Goal: Transaction & Acquisition: Purchase product/service

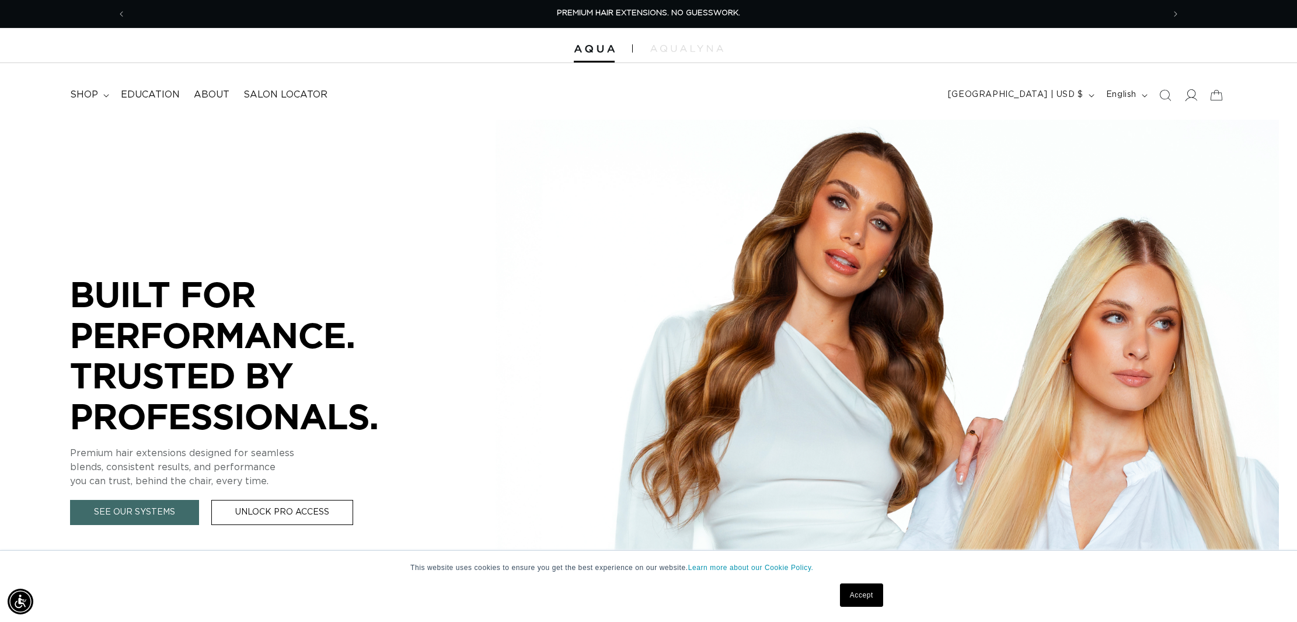
scroll to position [1, 0]
click at [1188, 92] on icon at bounding box center [1191, 94] width 12 height 12
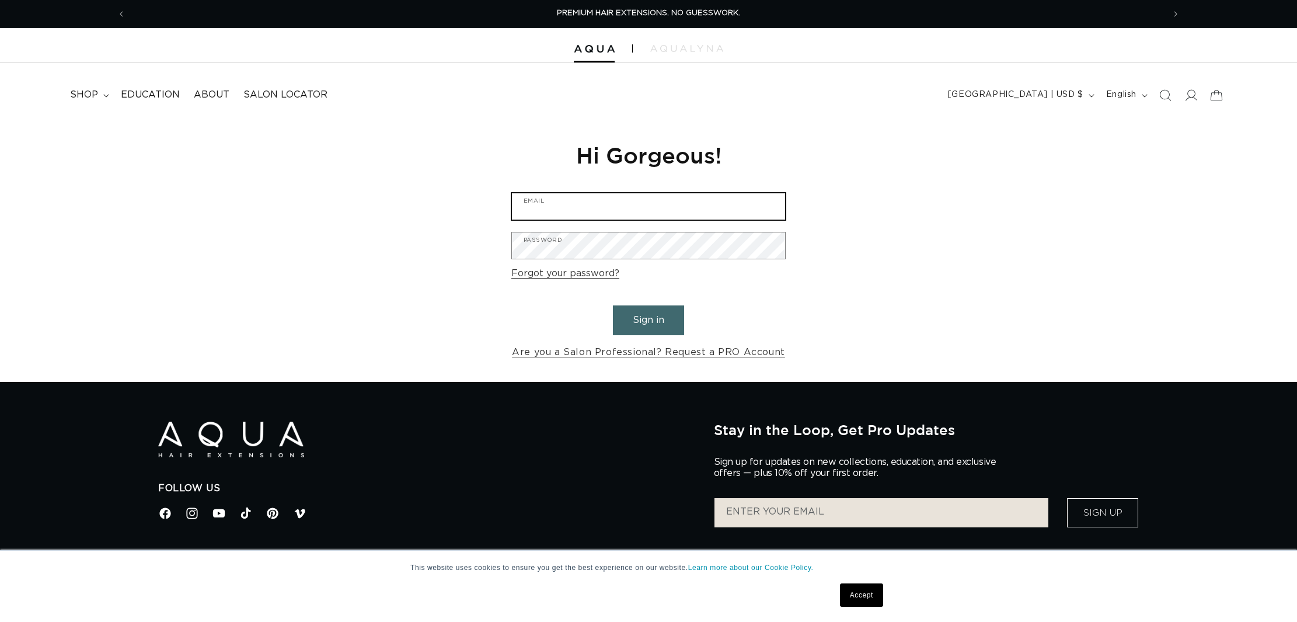
scroll to position [2, 0]
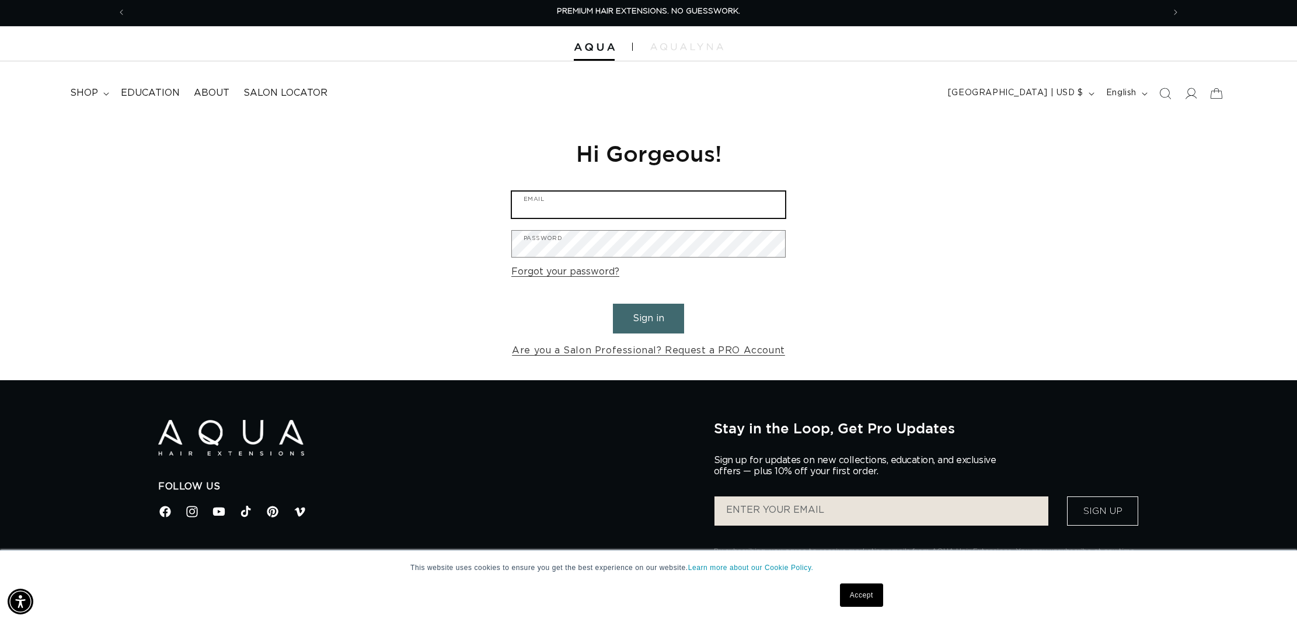
click at [674, 201] on input "Email" at bounding box center [648, 204] width 273 height 26
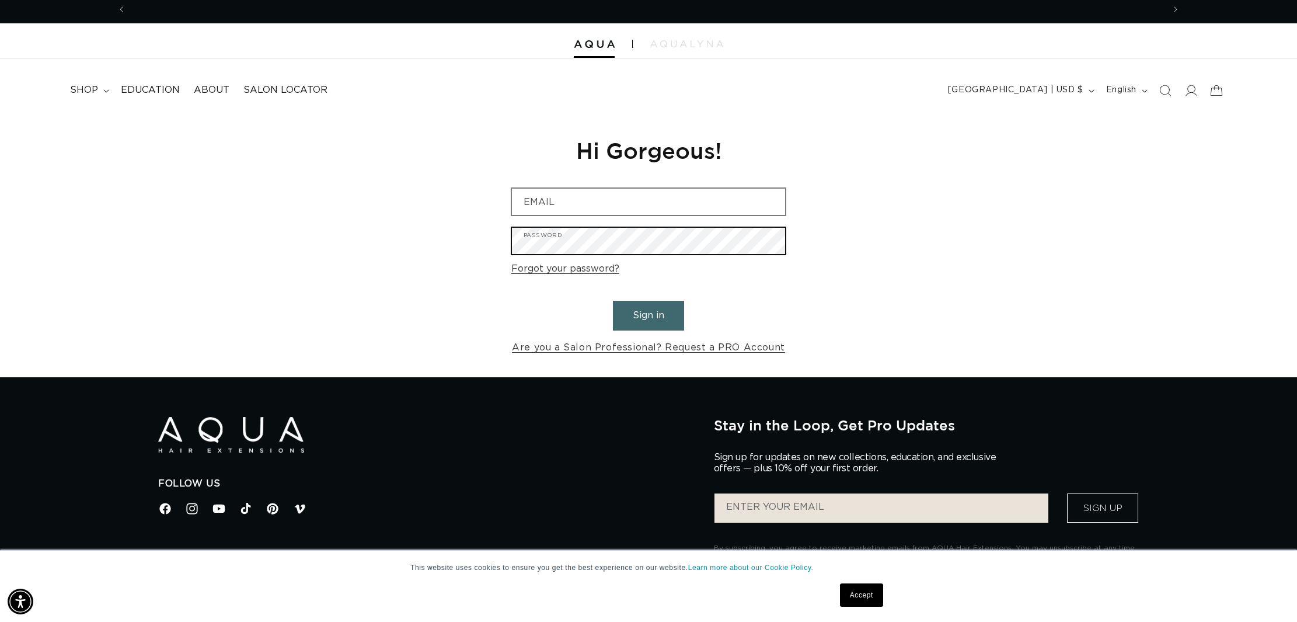
scroll to position [0, 1038]
click at [583, 192] on input "Email" at bounding box center [648, 202] width 273 height 26
type input "themirroredloft@gmail.com"
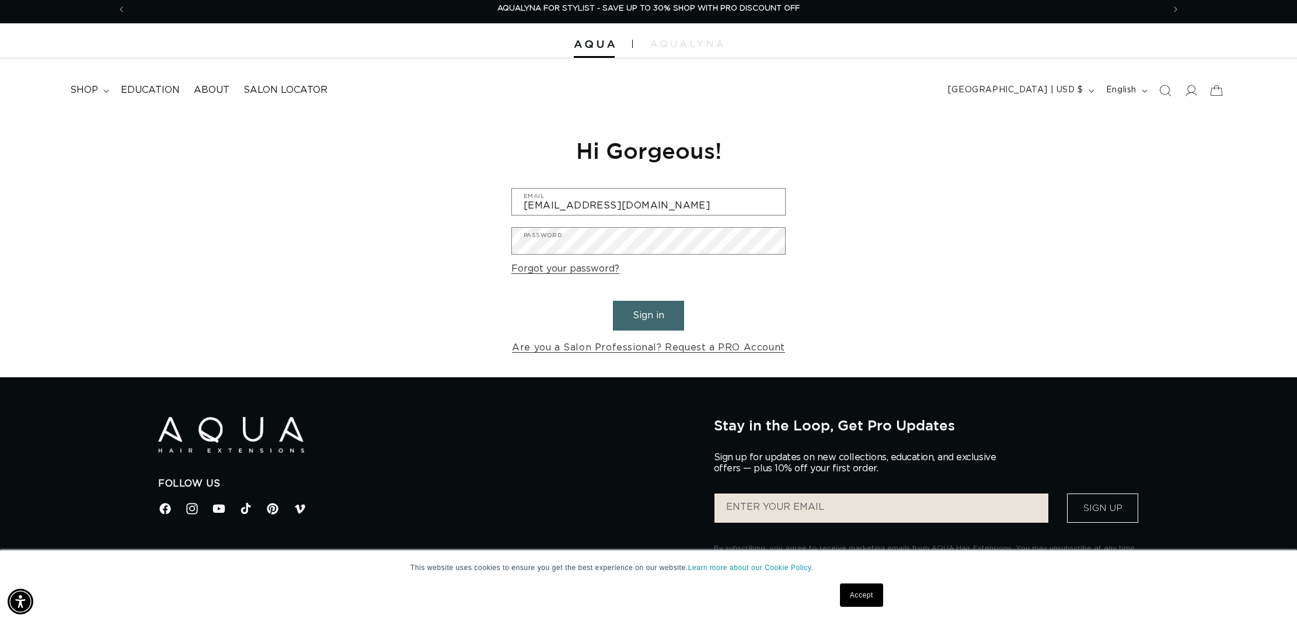
click at [653, 308] on button "Sign in" at bounding box center [648, 316] width 71 height 30
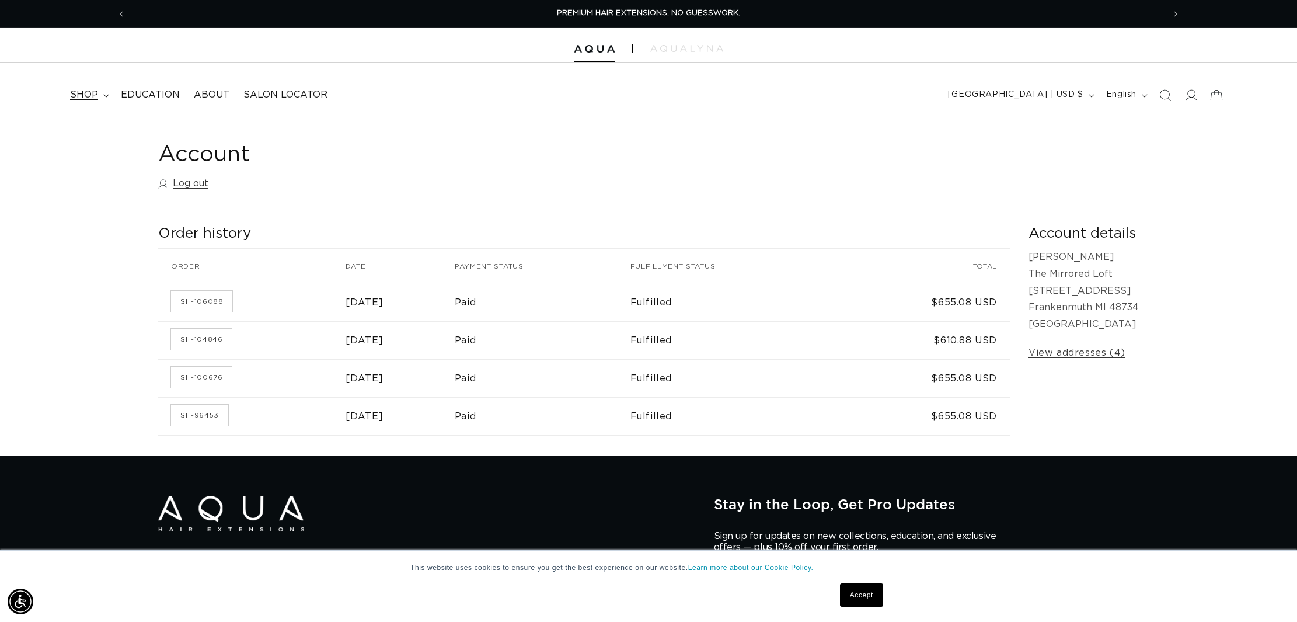
click at [87, 96] on span "shop" at bounding box center [84, 95] width 28 height 12
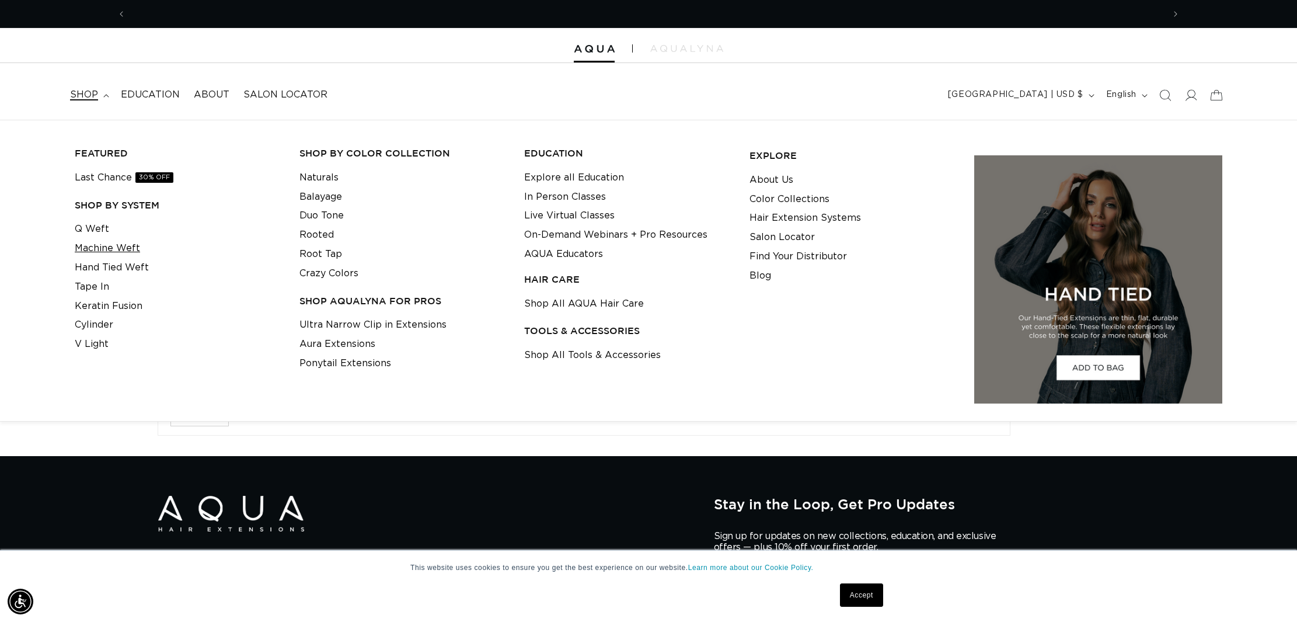
scroll to position [0, 2076]
click at [121, 246] on link "Machine Weft" at bounding box center [107, 248] width 65 height 19
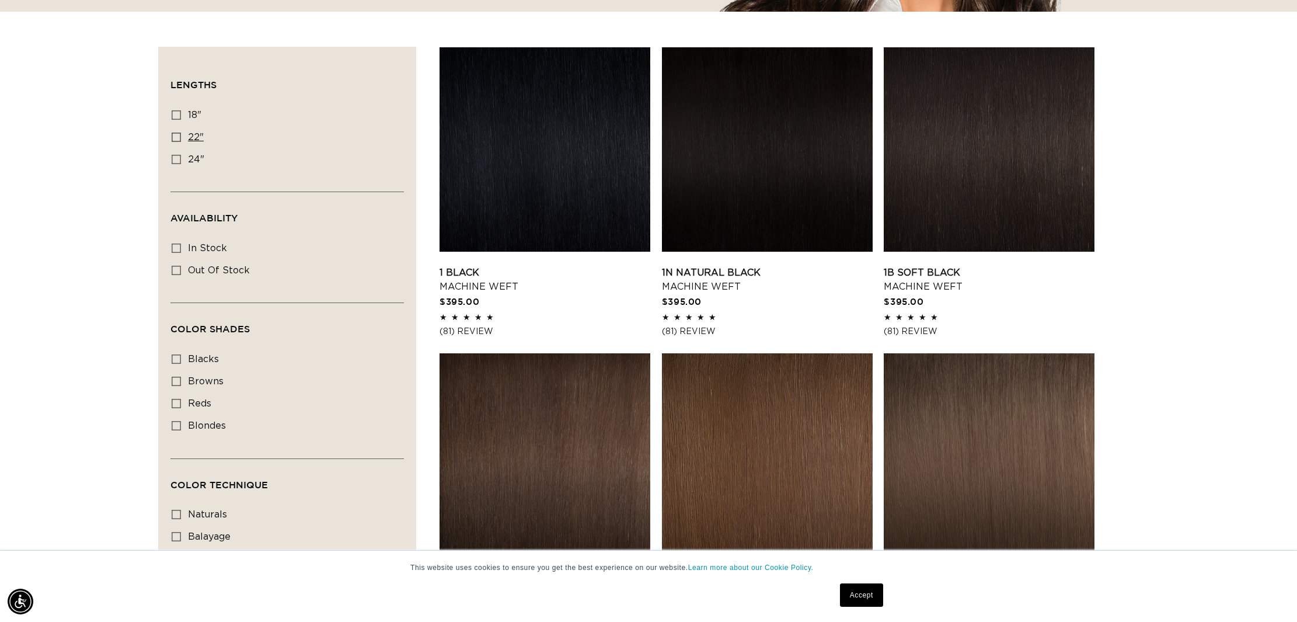
scroll to position [371, 0]
click at [177, 167] on label "24" 24" (27 products)" at bounding box center [284, 160] width 224 height 22
click at [177, 164] on input "24" 24" (27 products)" at bounding box center [176, 159] width 9 height 9
checkbox input "true"
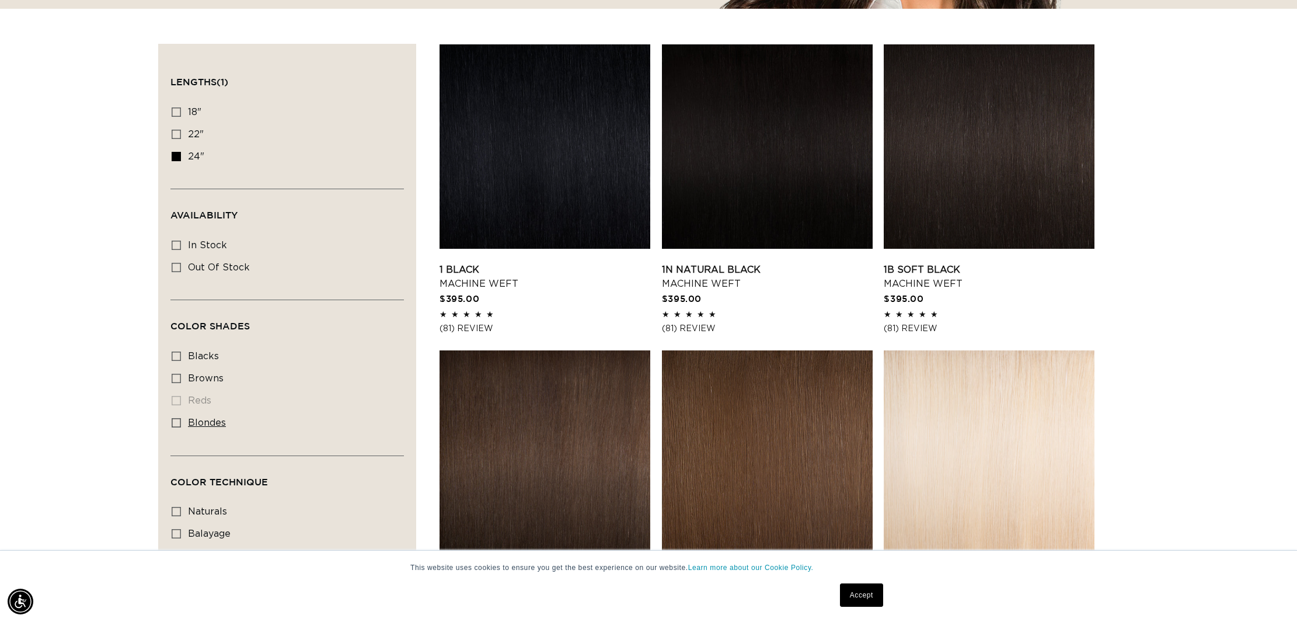
scroll to position [376, 0]
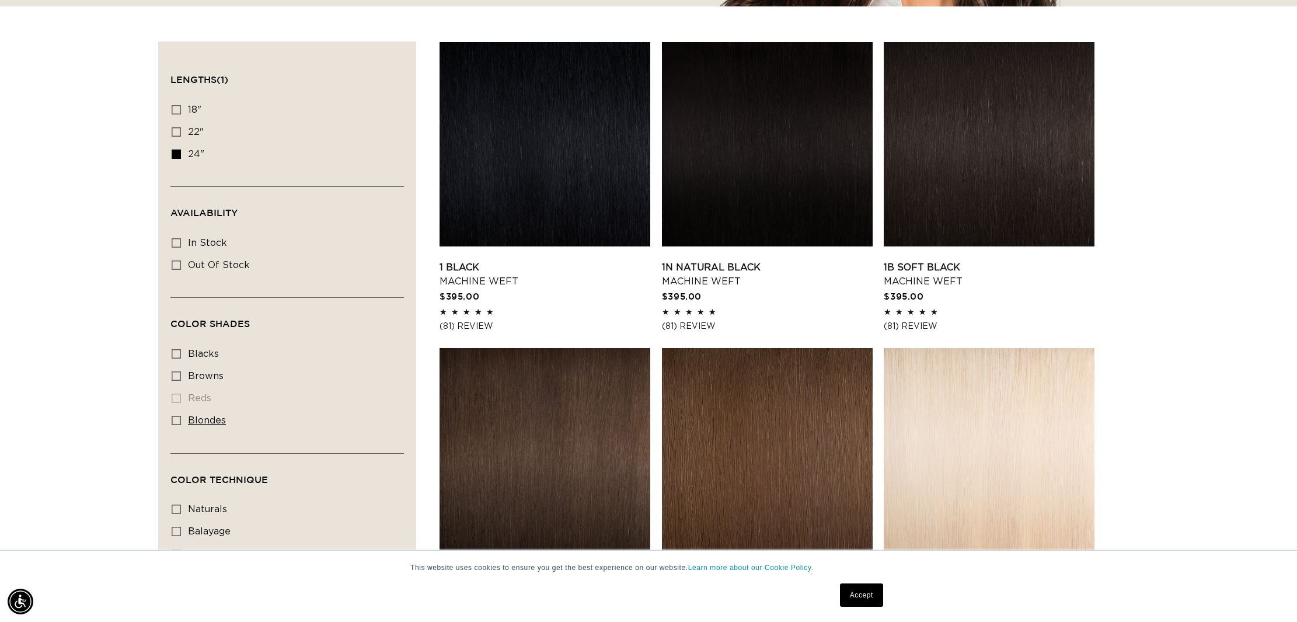
click at [180, 422] on icon at bounding box center [176, 420] width 9 height 9
click at [180, 422] on input "blondes blondes (16 products)" at bounding box center [176, 420] width 9 height 9
checkbox input "true"
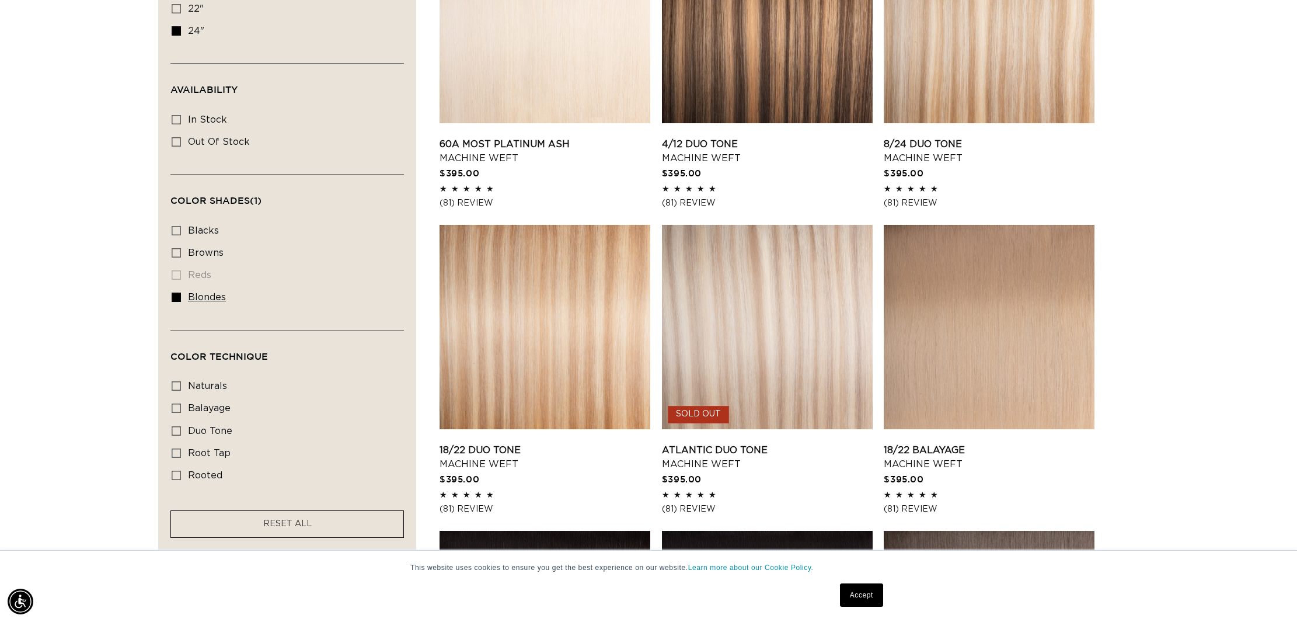
click at [175, 296] on icon at bounding box center [176, 296] width 9 height 9
click at [175, 296] on input "blondes blondes (16 products)" at bounding box center [176, 296] width 9 height 9
checkbox input "false"
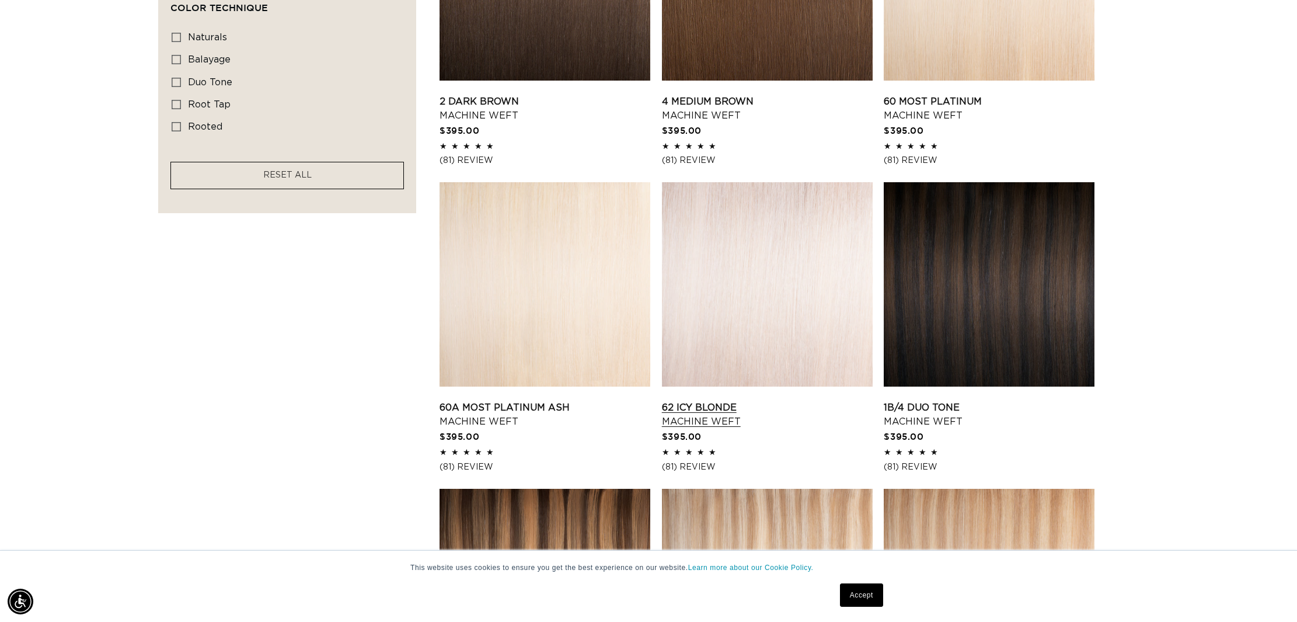
click at [795, 400] on link "62 Icy Blonde Machine Weft" at bounding box center [767, 414] width 211 height 28
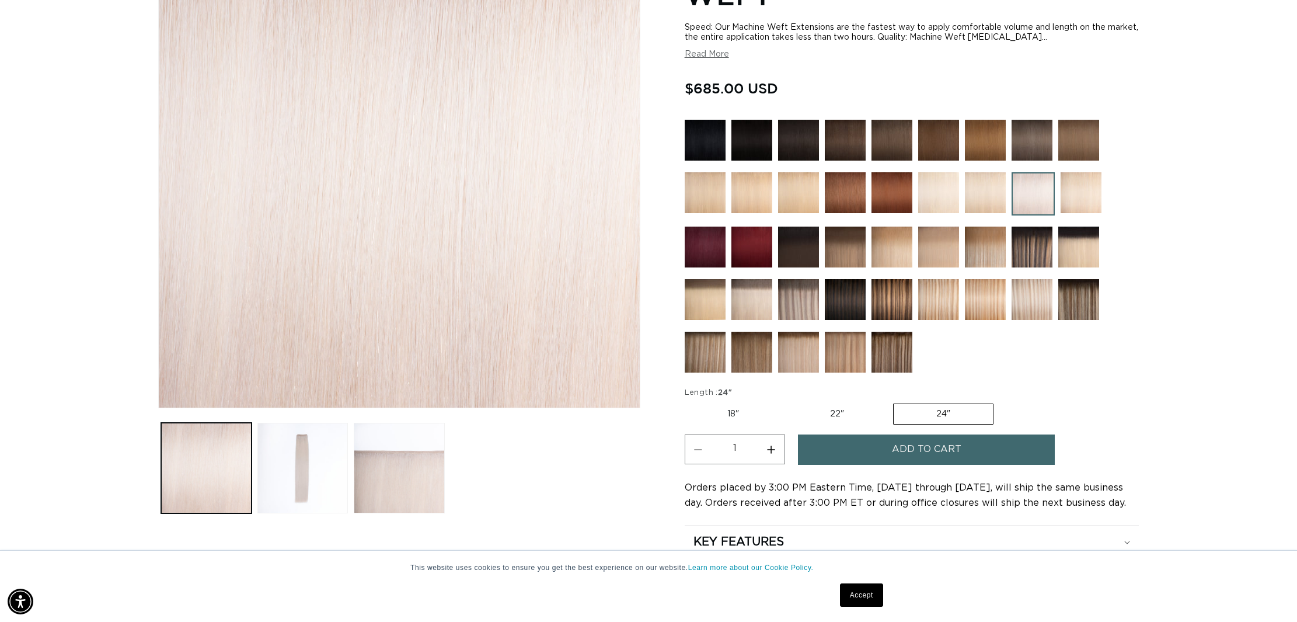
scroll to position [0, 1038]
click at [904, 454] on span "Add to cart" at bounding box center [926, 449] width 69 height 30
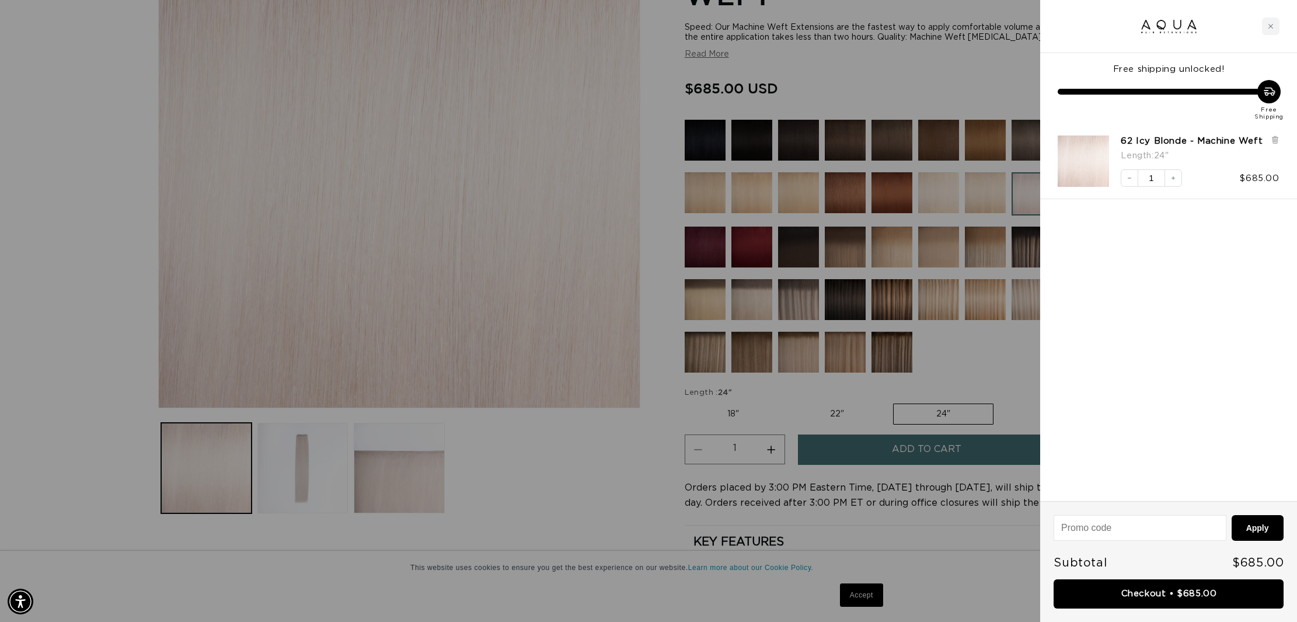
scroll to position [0, 0]
click at [1177, 593] on link "Checkout • $685.00" at bounding box center [1169, 594] width 230 height 30
